Goal: Task Accomplishment & Management: Use online tool/utility

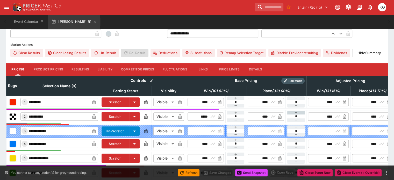
scroll to position [155, 0]
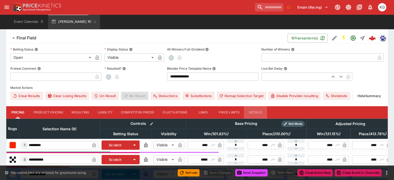
click at [261, 106] on button "Details" at bounding box center [255, 112] width 23 height 12
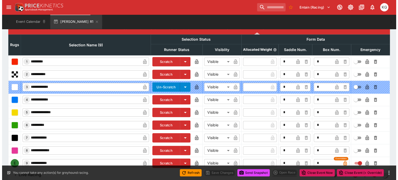
scroll to position [244, 0]
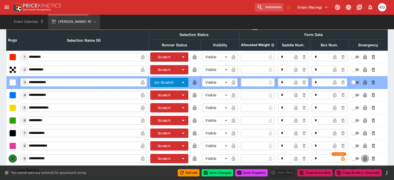
click at [363, 156] on icon "button" at bounding box center [364, 158] width 3 height 5
click at [222, 173] on button "Save Changes" at bounding box center [218, 172] width 32 height 7
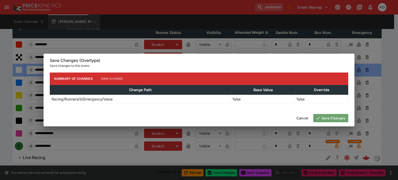
click at [331, 119] on button "Save Changes" at bounding box center [330, 118] width 35 height 8
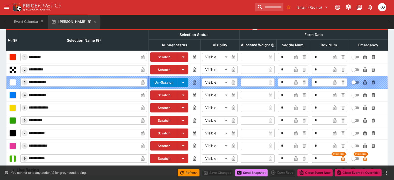
click at [248, 172] on button "Send Snapshot" at bounding box center [251, 172] width 32 height 7
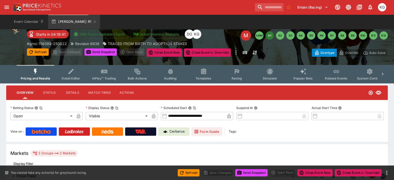
scroll to position [0, 0]
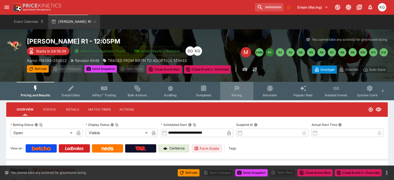
click at [241, 96] on span "Racing" at bounding box center [236, 95] width 11 height 4
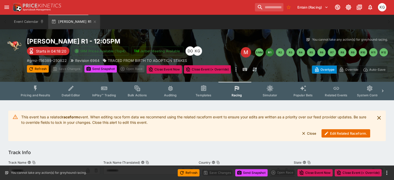
click at [341, 131] on button "Edit Related Raceform." at bounding box center [346, 133] width 49 height 8
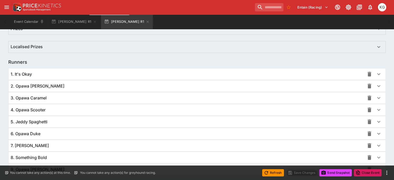
scroll to position [365, 0]
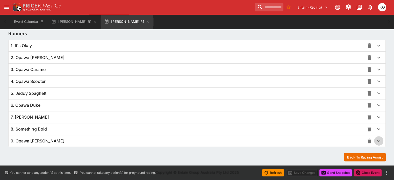
click at [376, 139] on icon "button" at bounding box center [379, 141] width 6 height 6
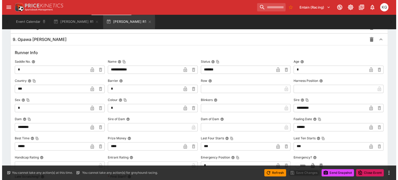
scroll to position [496, 0]
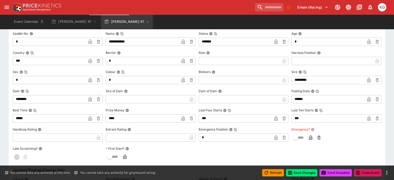
click at [309, 136] on icon "button" at bounding box center [310, 137] width 3 height 5
click at [304, 172] on button "Save Changes" at bounding box center [302, 172] width 32 height 7
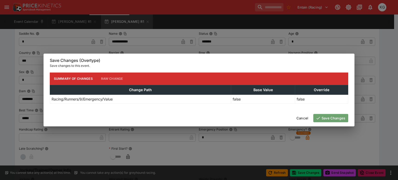
click at [330, 117] on button "Save Changes" at bounding box center [330, 118] width 35 height 8
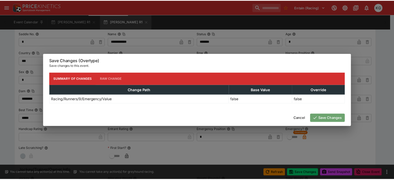
scroll to position [0, 0]
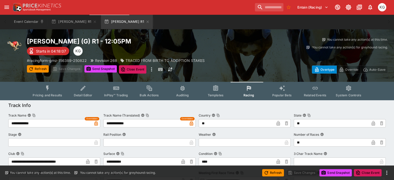
click at [338, 167] on div "Refresh Save Changes Send Snapshot Close Event" at bounding box center [197, 173] width 394 height 15
click at [337, 171] on button "Send Snapshot" at bounding box center [336, 172] width 32 height 7
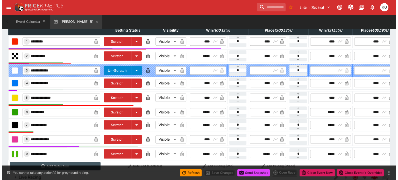
scroll to position [0, 47]
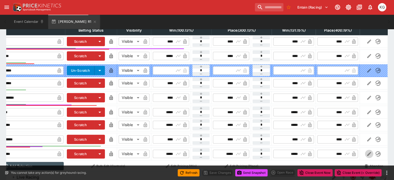
click at [367, 151] on icon "button" at bounding box center [369, 153] width 5 height 5
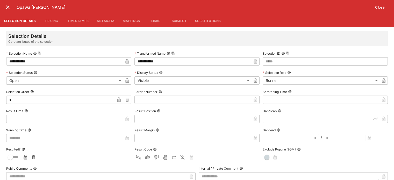
scroll to position [0, 47]
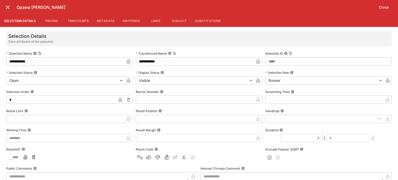
click at [154, 102] on input "text" at bounding box center [195, 100] width 118 height 8
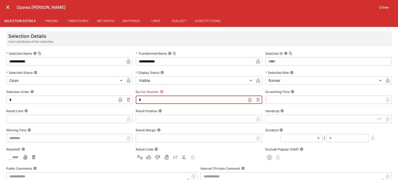
type input "*"
click at [249, 101] on icon "button" at bounding box center [250, 101] width 3 height 2
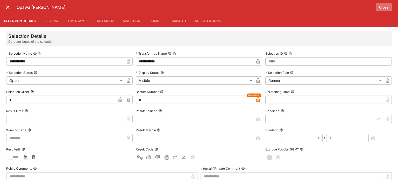
click at [383, 8] on button "Close" at bounding box center [384, 7] width 16 height 8
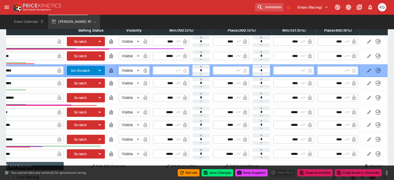
scroll to position [269, 0]
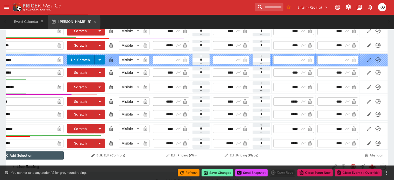
click at [218, 173] on button "Save Changes" at bounding box center [218, 172] width 32 height 7
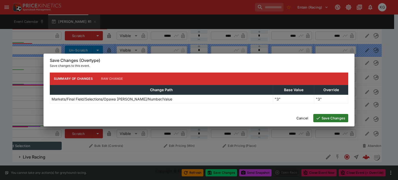
click at [326, 116] on button "Save Changes" at bounding box center [330, 118] width 35 height 8
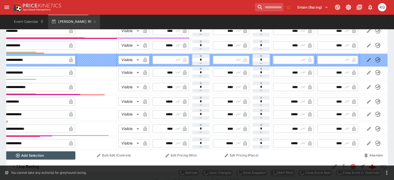
scroll to position [0, 35]
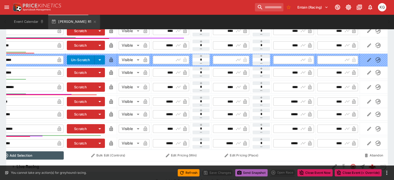
click at [248, 171] on button "Send Snapshot" at bounding box center [251, 172] width 32 height 7
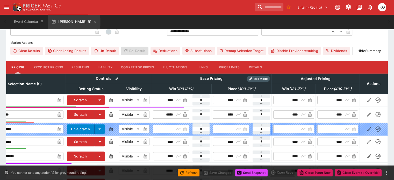
scroll to position [166, 0]
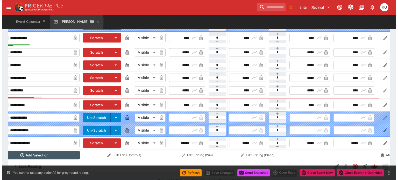
scroll to position [0, 47]
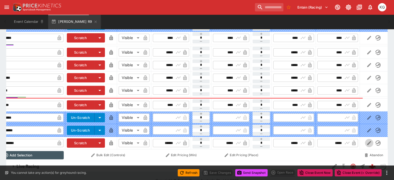
click at [367, 141] on icon "button" at bounding box center [369, 143] width 4 height 4
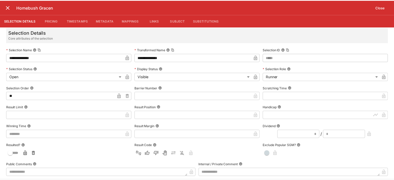
scroll to position [0, 0]
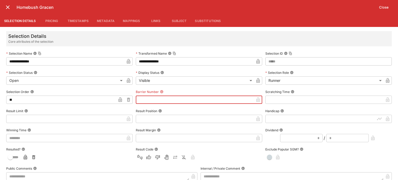
click at [175, 98] on input "text" at bounding box center [195, 100] width 118 height 8
type input "*"
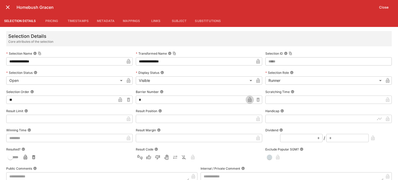
click at [249, 100] on icon "button" at bounding box center [249, 99] width 3 height 5
click at [387, 6] on button "Close" at bounding box center [384, 7] width 16 height 8
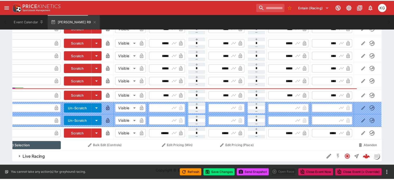
scroll to position [0, 43]
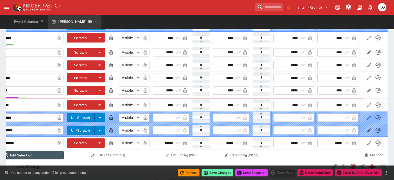
click at [218, 174] on button "Save Changes" at bounding box center [218, 172] width 32 height 7
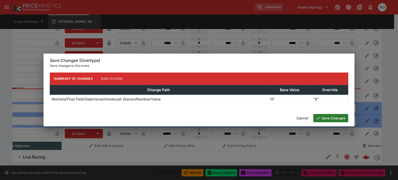
click at [335, 117] on button "Save Changes" at bounding box center [330, 118] width 35 height 8
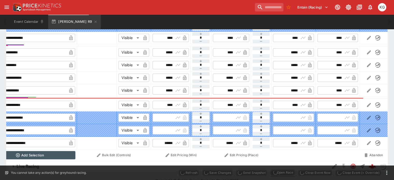
scroll to position [0, 35]
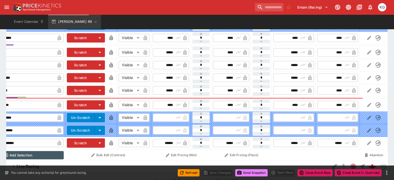
click at [255, 171] on button "Send Snapshot" at bounding box center [251, 172] width 32 height 7
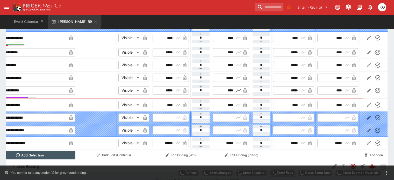
scroll to position [171, 0]
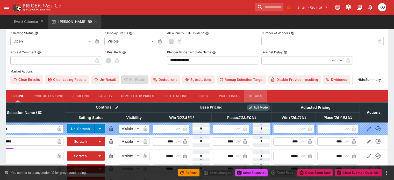
click at [259, 90] on button "Details" at bounding box center [255, 96] width 23 height 12
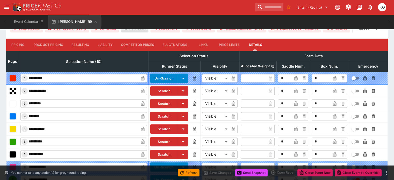
scroll to position [257, 0]
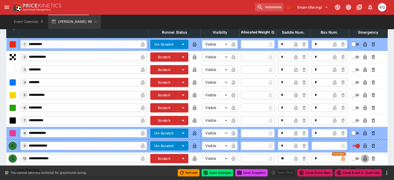
click at [364, 158] on icon "button" at bounding box center [365, 159] width 3 height 2
click at [216, 173] on button "Save Changes" at bounding box center [218, 172] width 32 height 7
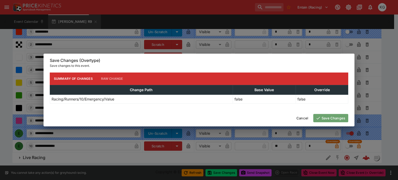
click at [334, 117] on button "Save Changes" at bounding box center [330, 118] width 35 height 8
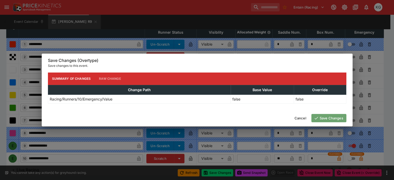
scroll to position [246, 0]
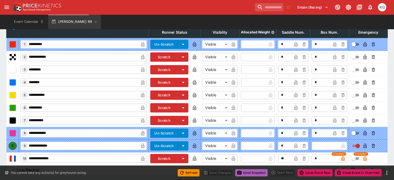
click at [256, 173] on button "Send Snapshot" at bounding box center [251, 172] width 32 height 7
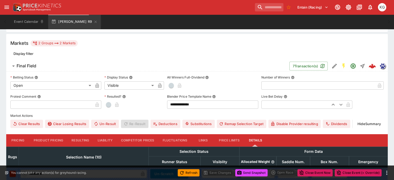
scroll to position [0, 0]
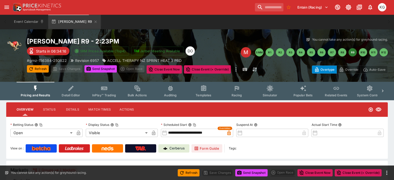
click at [239, 96] on span "Racing" at bounding box center [236, 95] width 11 height 4
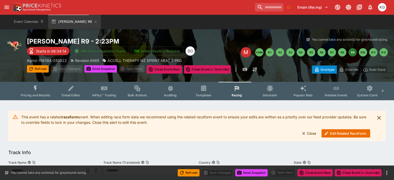
click at [347, 133] on button "Edit Related Raceform." at bounding box center [346, 133] width 49 height 8
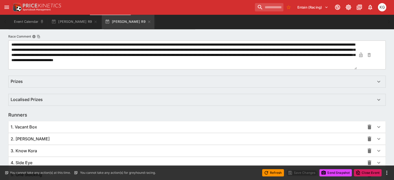
scroll to position [378, 0]
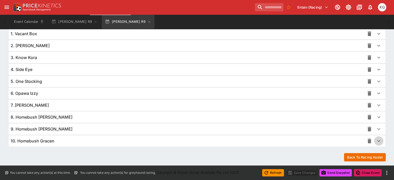
click at [376, 139] on icon "button" at bounding box center [379, 141] width 6 height 6
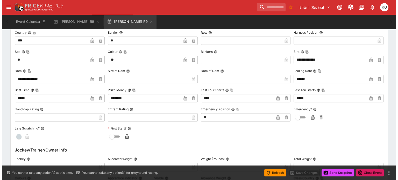
scroll to position [534, 0]
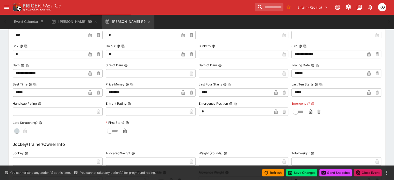
click at [309, 110] on icon "button" at bounding box center [310, 111] width 5 height 5
click at [305, 169] on button "Save Changes" at bounding box center [302, 172] width 32 height 7
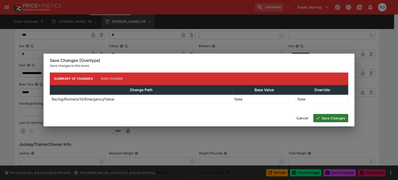
click at [333, 116] on button "Save Changes" at bounding box center [330, 118] width 35 height 8
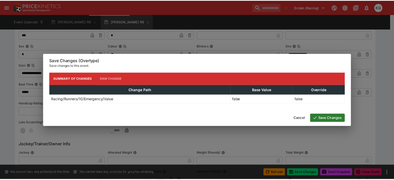
scroll to position [0, 0]
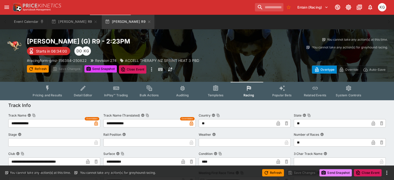
click at [335, 171] on button "Send Snapshot" at bounding box center [336, 172] width 32 height 7
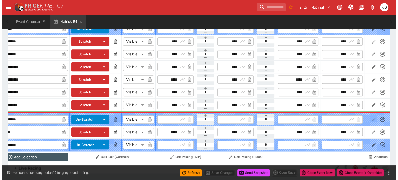
scroll to position [0, 47]
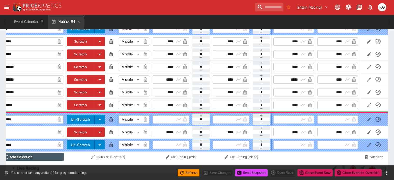
click at [367, 130] on icon "button" at bounding box center [369, 132] width 4 height 4
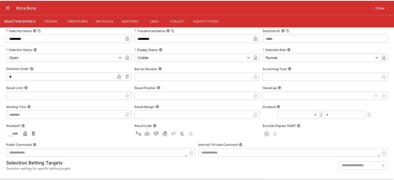
scroll to position [0, 0]
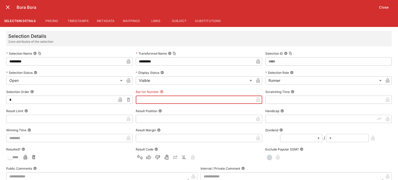
click at [147, 101] on input "text" at bounding box center [195, 100] width 118 height 8
type input "*"
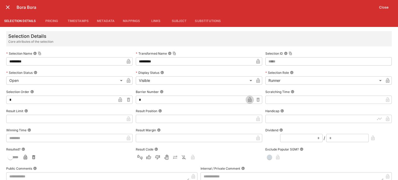
click at [248, 101] on icon "button" at bounding box center [249, 99] width 3 height 5
click at [381, 6] on button "Close" at bounding box center [384, 7] width 16 height 8
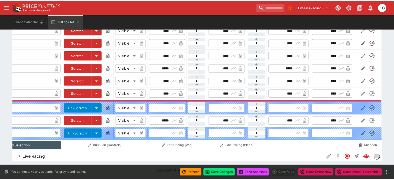
scroll to position [0, 43]
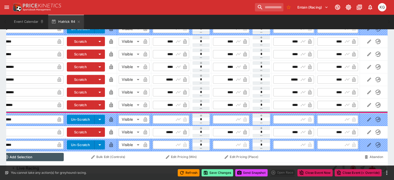
click at [221, 174] on button "Save Changes" at bounding box center [218, 172] width 32 height 7
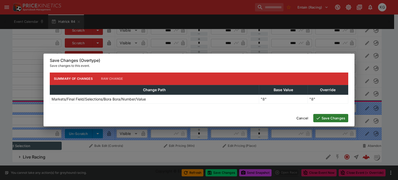
click at [334, 119] on button "Save Changes" at bounding box center [330, 118] width 35 height 8
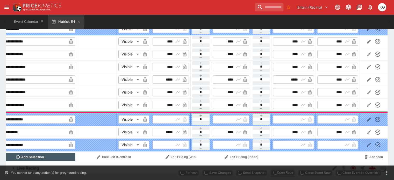
scroll to position [0, 35]
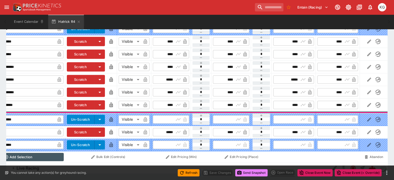
click at [253, 172] on button "Send Snapshot" at bounding box center [251, 172] width 32 height 7
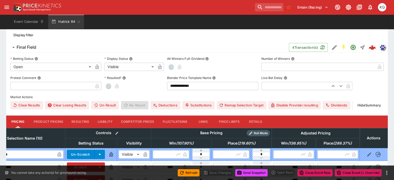
scroll to position [168, 0]
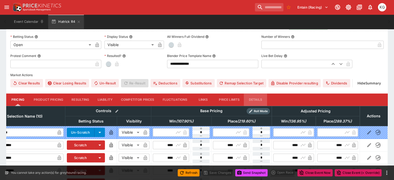
click at [261, 94] on button "Details" at bounding box center [255, 100] width 23 height 12
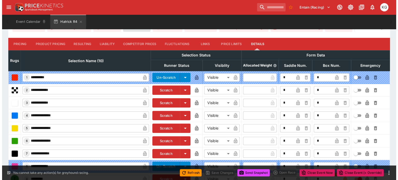
scroll to position [257, 0]
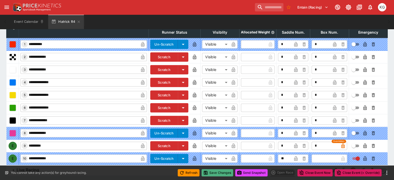
click at [221, 172] on button "Save Changes" at bounding box center [218, 172] width 32 height 7
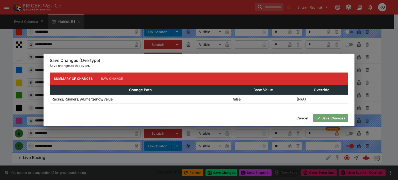
click at [328, 118] on button "Save Changes" at bounding box center [330, 118] width 35 height 8
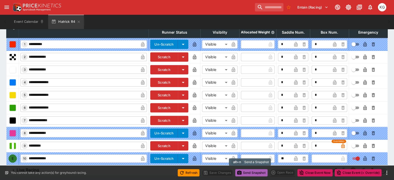
click at [254, 173] on button "Send Snapshot" at bounding box center [251, 172] width 32 height 7
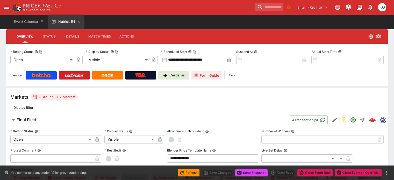
scroll to position [13, 0]
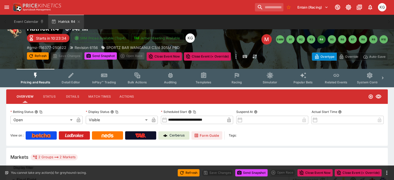
click at [245, 80] on button "Racing" at bounding box center [236, 78] width 33 height 18
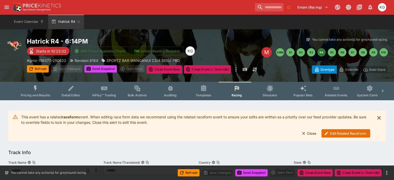
click at [352, 132] on button "Edit Related Raceform." at bounding box center [346, 133] width 49 height 8
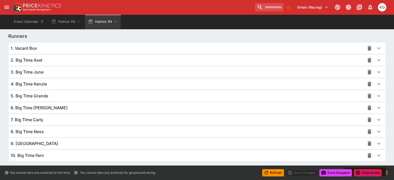
scroll to position [364, 0]
click at [376, 142] on icon "button" at bounding box center [379, 143] width 6 height 6
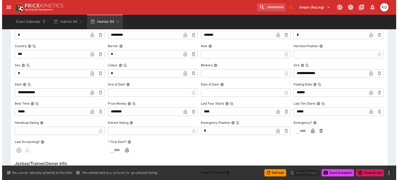
scroll to position [519, 0]
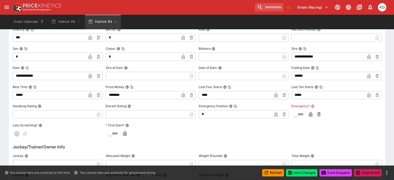
click at [309, 114] on icon "button" at bounding box center [310, 115] width 3 height 2
click at [300, 173] on button "Save Changes" at bounding box center [302, 172] width 32 height 7
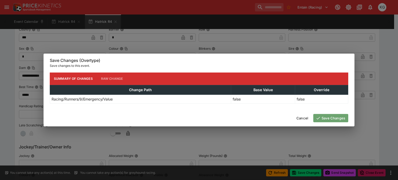
click at [336, 118] on button "Save Changes" at bounding box center [330, 118] width 35 height 8
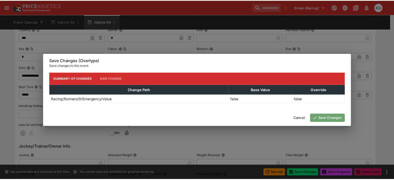
scroll to position [0, 0]
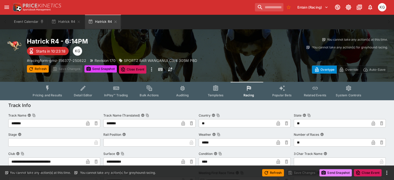
click at [333, 172] on button "Send Snapshot" at bounding box center [336, 172] width 32 height 7
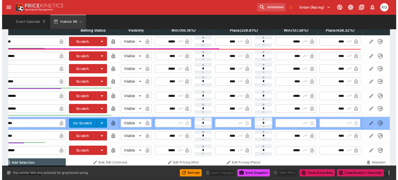
scroll to position [259, 0]
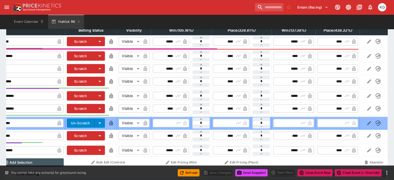
click at [367, 148] on icon "button" at bounding box center [369, 150] width 5 height 5
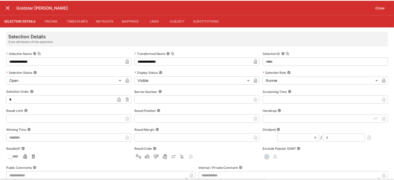
scroll to position [0, 47]
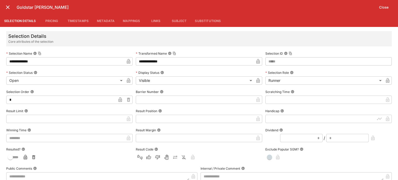
click at [180, 102] on input "text" at bounding box center [195, 100] width 118 height 8
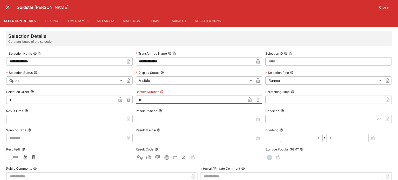
type input "*"
click at [247, 99] on icon "button" at bounding box center [249, 99] width 5 height 5
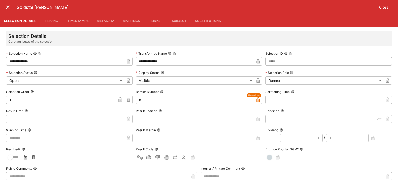
click at [382, 7] on button "Close" at bounding box center [384, 7] width 16 height 8
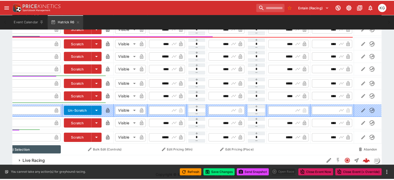
scroll to position [0, 43]
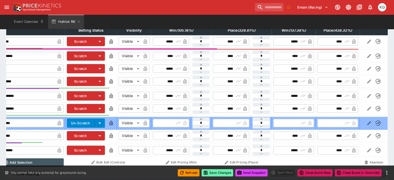
click at [215, 175] on button "Save Changes" at bounding box center [218, 172] width 32 height 7
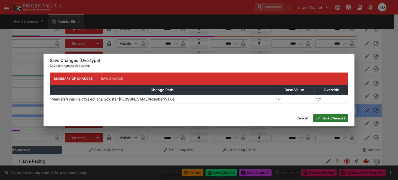
click at [334, 117] on button "Save Changes" at bounding box center [330, 118] width 35 height 8
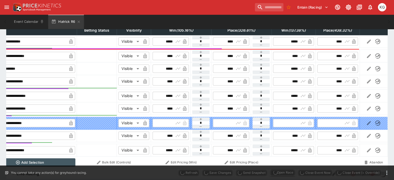
scroll to position [0, 35]
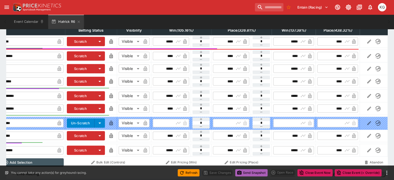
click at [252, 173] on button "Send Snapshot" at bounding box center [251, 172] width 32 height 7
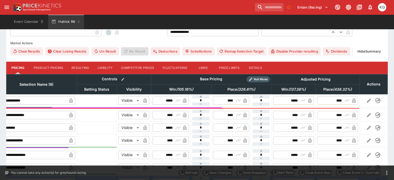
scroll to position [155, 0]
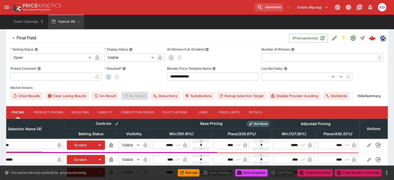
click at [265, 106] on button "Details" at bounding box center [255, 112] width 23 height 12
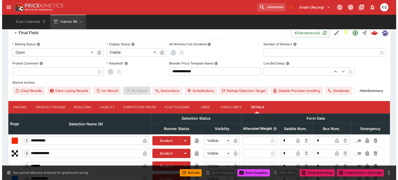
scroll to position [244, 0]
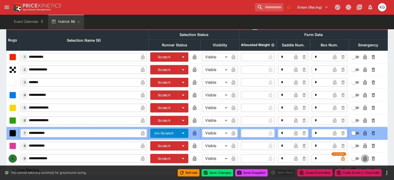
click at [364, 158] on icon "button" at bounding box center [365, 159] width 3 height 2
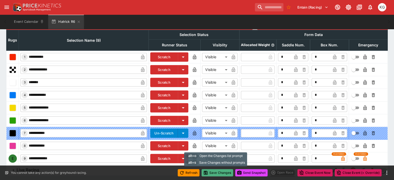
click at [217, 173] on button "Save Changes" at bounding box center [218, 172] width 32 height 7
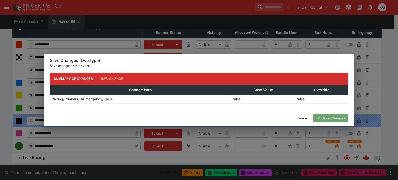
click at [323, 118] on button "Save Changes" at bounding box center [330, 118] width 35 height 8
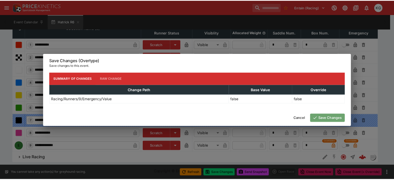
scroll to position [235, 0]
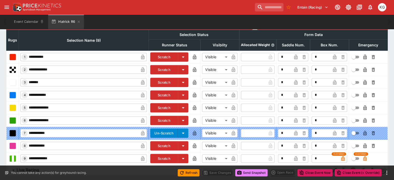
click at [254, 174] on button "Send Snapshot" at bounding box center [251, 172] width 32 height 7
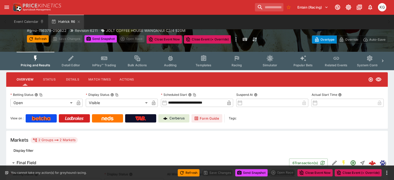
scroll to position [27, 0]
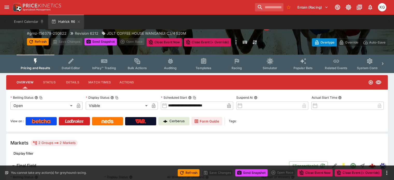
click at [239, 67] on span "Racing" at bounding box center [236, 68] width 11 height 4
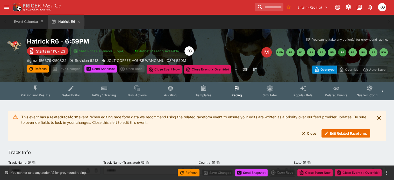
click at [348, 132] on button "Edit Related Raceform." at bounding box center [346, 133] width 49 height 8
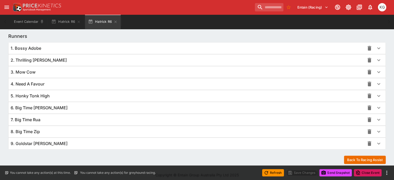
scroll to position [364, 0]
click at [376, 144] on icon "button" at bounding box center [379, 143] width 6 height 6
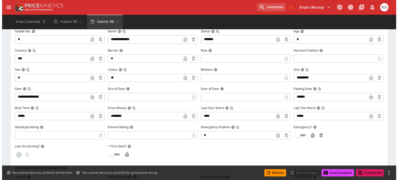
scroll to position [519, 0]
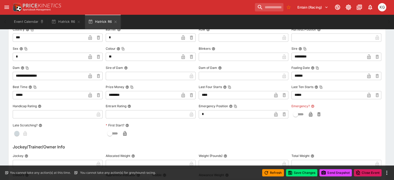
click at [309, 114] on icon "button" at bounding box center [310, 115] width 3 height 2
click at [302, 175] on button "Save Changes" at bounding box center [302, 172] width 32 height 7
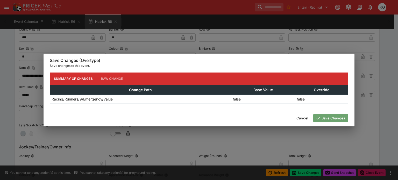
click at [337, 119] on button "Save Changes" at bounding box center [330, 118] width 35 height 8
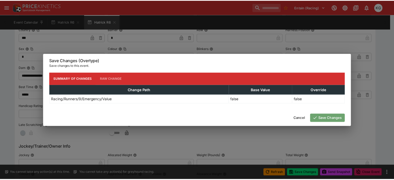
scroll to position [0, 0]
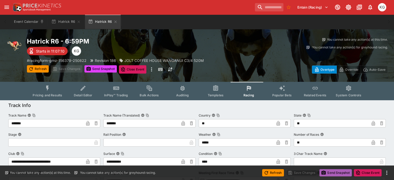
click at [336, 173] on button "Send Snapshot" at bounding box center [336, 172] width 32 height 7
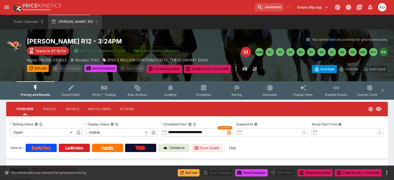
click at [190, 174] on button "Refresh" at bounding box center [189, 172] width 22 height 7
click at [248, 173] on button "Send Snapshot" at bounding box center [251, 172] width 32 height 7
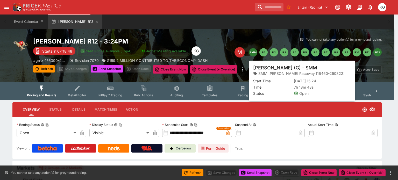
click at [254, 53] on button "SMM" at bounding box center [253, 52] width 8 height 8
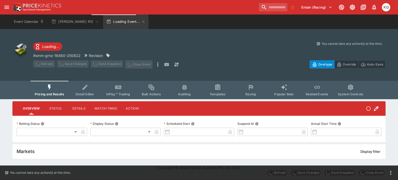
type input "**********"
type input "*******"
type input "**********"
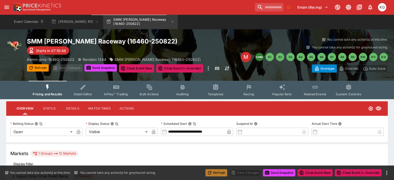
click at [218, 171] on button "Refresh" at bounding box center [216, 172] width 22 height 7
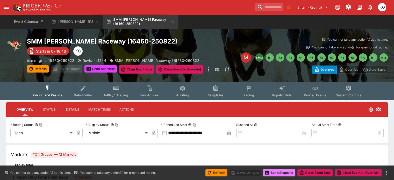
click at [280, 172] on button "Send Snapshot" at bounding box center [279, 172] width 32 height 7
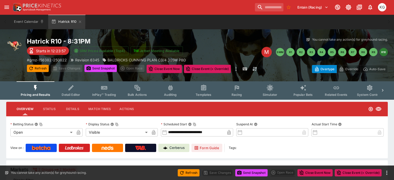
scroll to position [52, 0]
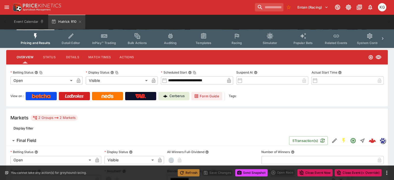
click at [189, 173] on button "Refresh" at bounding box center [189, 172] width 22 height 7
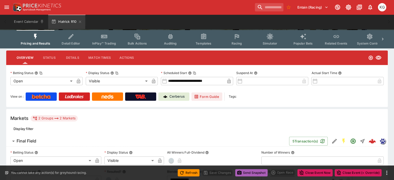
click at [251, 173] on button "Send Snapshot" at bounding box center [251, 172] width 32 height 7
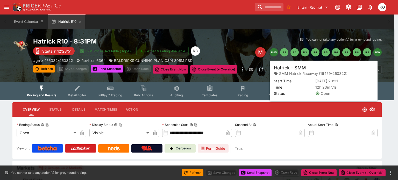
click at [272, 52] on button "SMM" at bounding box center [274, 52] width 8 height 8
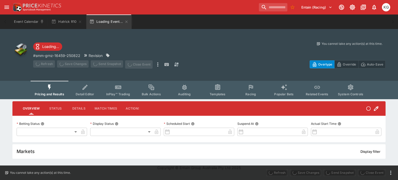
type input "**********"
type input "*******"
type input "**********"
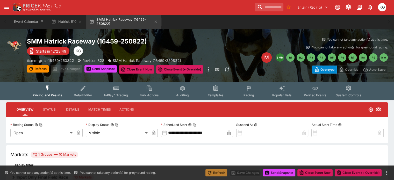
click at [215, 171] on button "Refresh" at bounding box center [216, 172] width 22 height 7
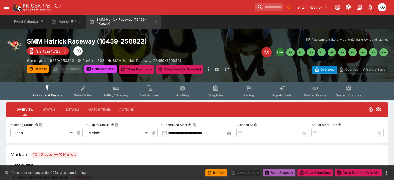
click at [277, 173] on button "Send Snapshot" at bounding box center [279, 172] width 32 height 7
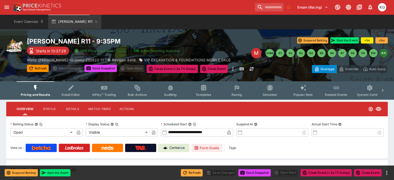
click at [192, 172] on button "Refresh" at bounding box center [192, 172] width 22 height 7
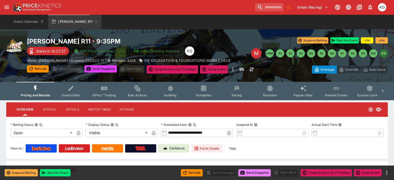
click at [254, 172] on button "Send Snapshot" at bounding box center [254, 172] width 32 height 7
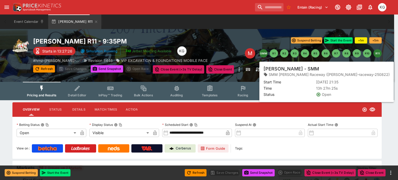
click at [262, 54] on button "SMM" at bounding box center [263, 53] width 8 height 8
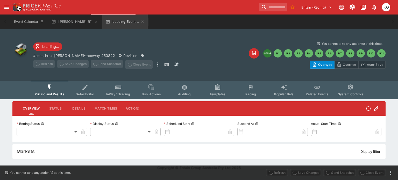
type input "**********"
type input "*******"
type input "**********"
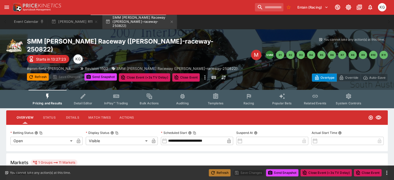
click at [221, 174] on button "Refresh" at bounding box center [220, 172] width 22 height 7
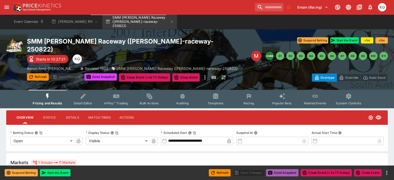
click at [280, 171] on button "Send Snapshot" at bounding box center [282, 172] width 32 height 7
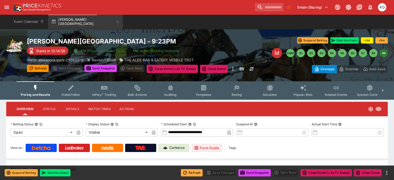
click at [194, 173] on button "Refresh" at bounding box center [192, 172] width 22 height 7
click at [264, 172] on button "Send Snapshot" at bounding box center [254, 172] width 32 height 7
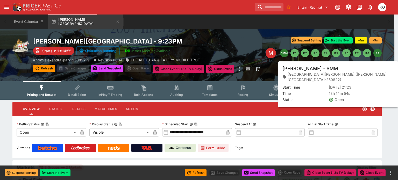
click at [284, 52] on button "SMM" at bounding box center [284, 53] width 8 height 8
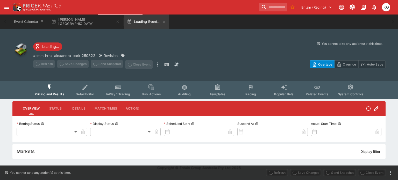
type input "**********"
type input "*******"
type input "**********"
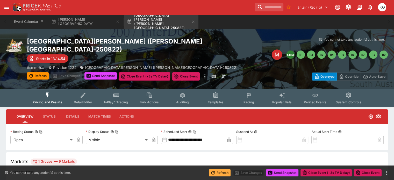
click at [221, 172] on button "Refresh" at bounding box center [220, 172] width 22 height 7
click at [281, 172] on button "Send Snapshot" at bounding box center [282, 172] width 32 height 7
